Goal: Complete application form

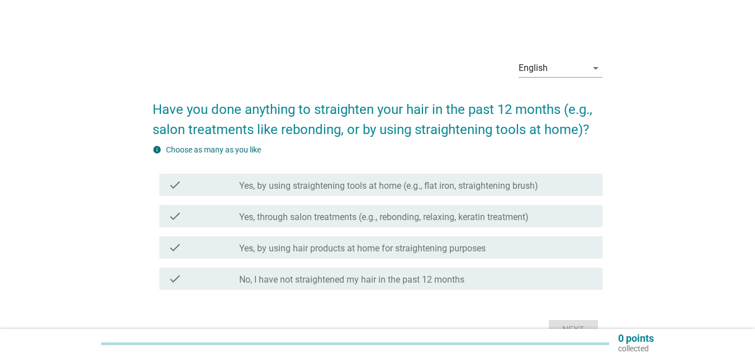
click at [40, 144] on div "English arrow_drop_down Have you done anything to straighten your hair in the p…" at bounding box center [378, 196] width 702 height 311
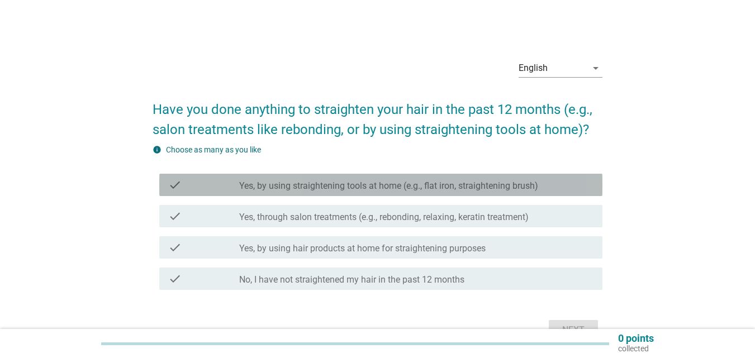
click at [366, 189] on label "Yes, by using straightening tools at home (e.g., flat iron, straightening brush)" at bounding box center [388, 186] width 299 height 11
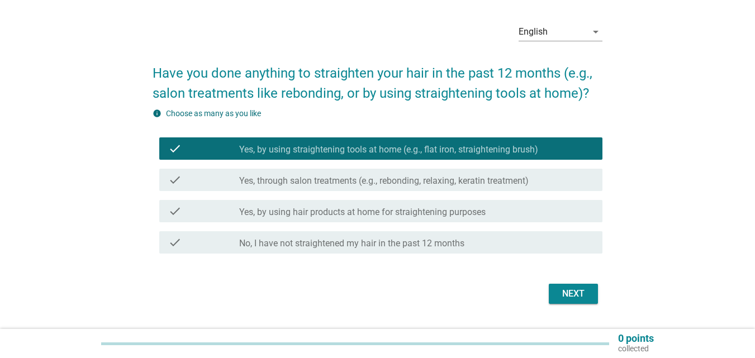
scroll to position [56, 0]
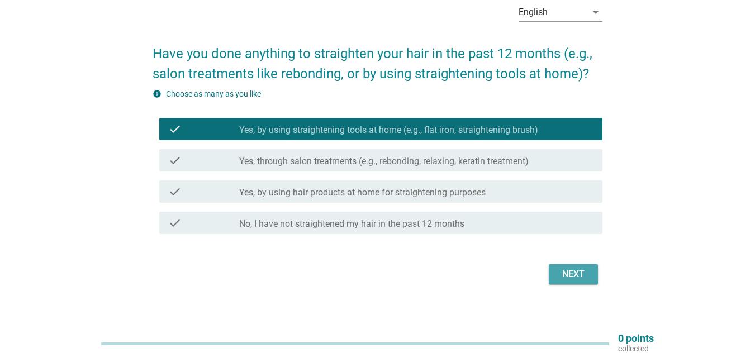
click at [568, 273] on div "Next" at bounding box center [573, 274] width 31 height 13
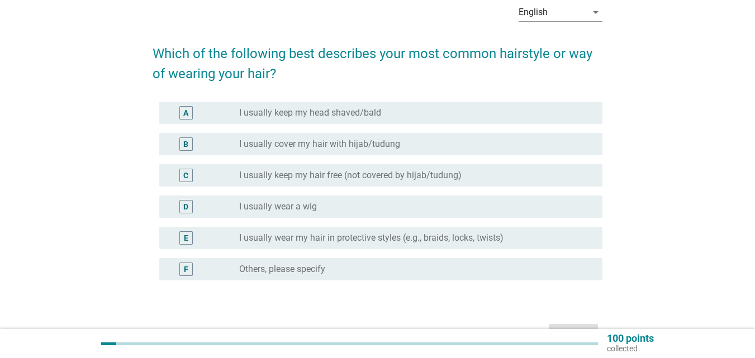
click at [302, 172] on label "I usually keep my hair free (not covered by hijab/tudung)" at bounding box center [350, 175] width 222 height 11
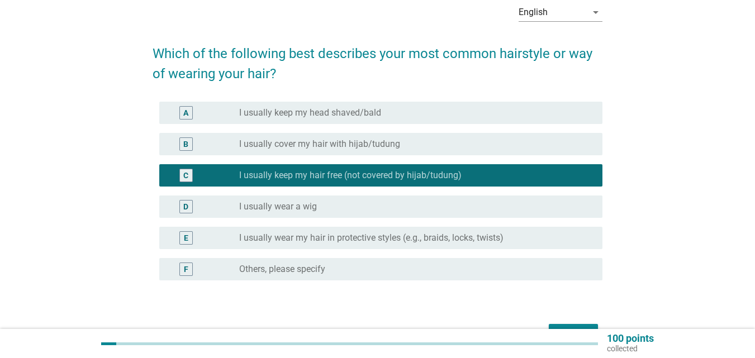
scroll to position [112, 0]
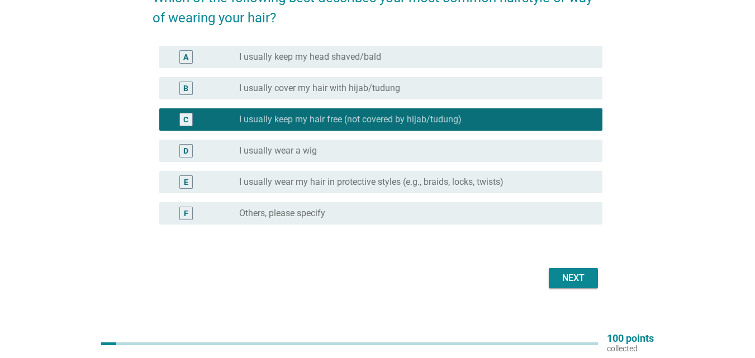
click at [576, 286] on button "Next" at bounding box center [573, 278] width 49 height 20
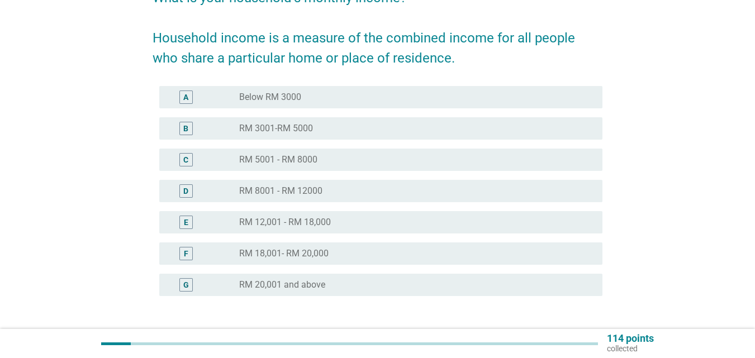
scroll to position [0, 0]
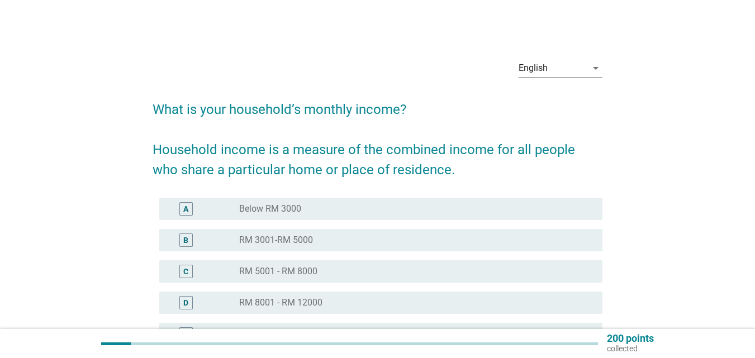
click at [299, 241] on label "RM 3001-RM 5000" at bounding box center [276, 240] width 74 height 11
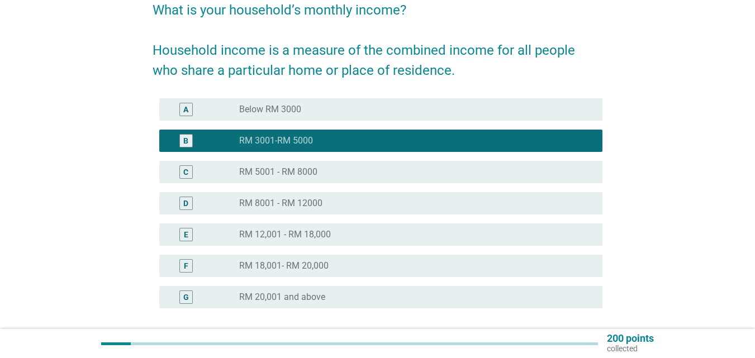
scroll to position [196, 0]
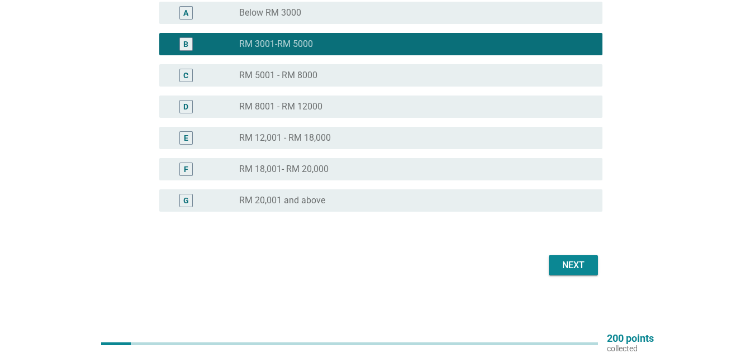
click at [575, 274] on button "Next" at bounding box center [573, 265] width 49 height 20
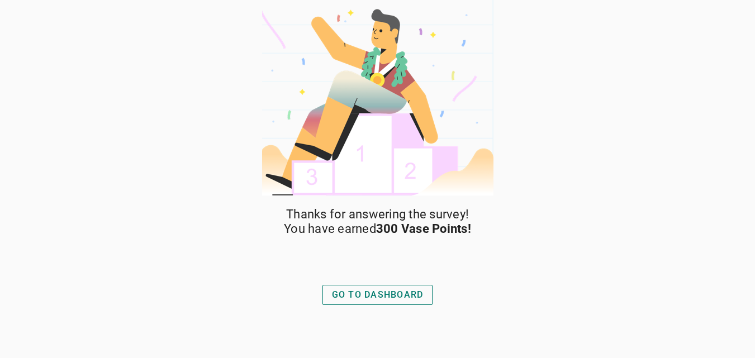
click at [401, 292] on div "GO TO DASHBOARD" at bounding box center [378, 294] width 92 height 13
